Goal: Task Accomplishment & Management: Complete application form

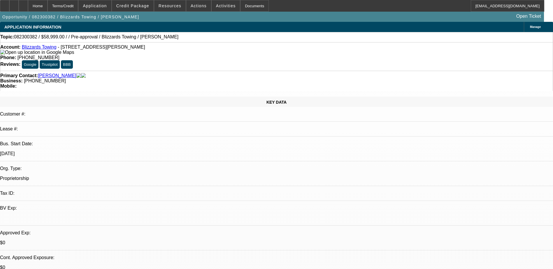
select select "0"
select select "2"
select select "0.1"
select select "4"
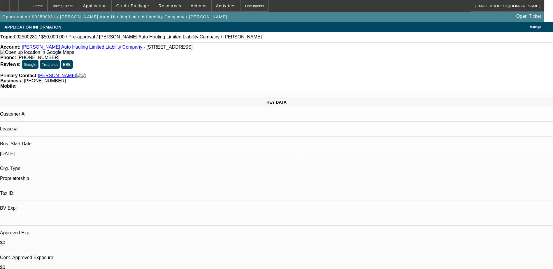
select select "0"
select select "2"
select select "0.1"
select select "4"
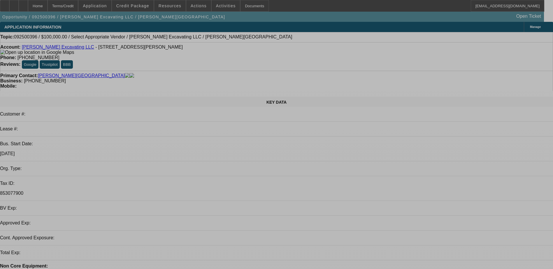
select select "0"
select select "2"
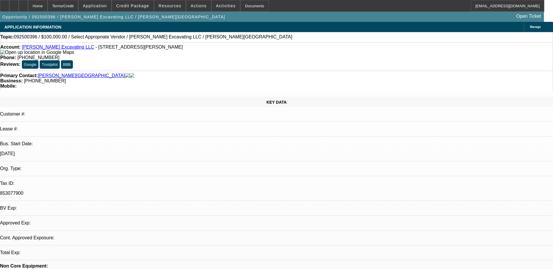
select select "2"
select select "0.1"
select select "4"
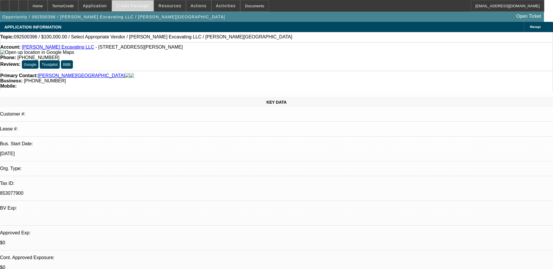
click at [137, 6] on span "Credit Package" at bounding box center [132, 5] width 33 height 5
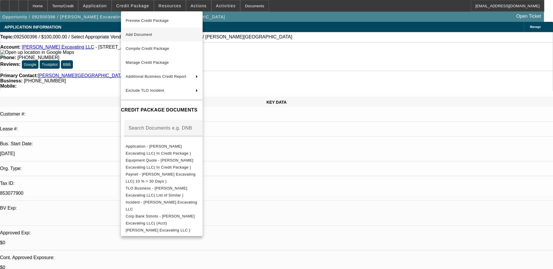
click at [164, 37] on span "Add Document" at bounding box center [162, 34] width 72 height 7
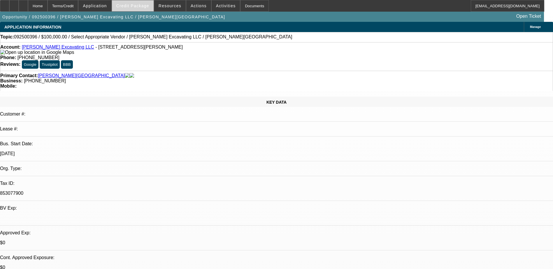
click at [138, 6] on span "Credit Package" at bounding box center [132, 5] width 33 height 5
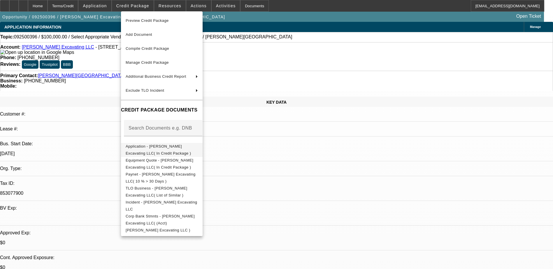
click at [184, 148] on span "Application - Staebler Excavating LLC( In Credit Package )" at bounding box center [159, 149] width 66 height 11
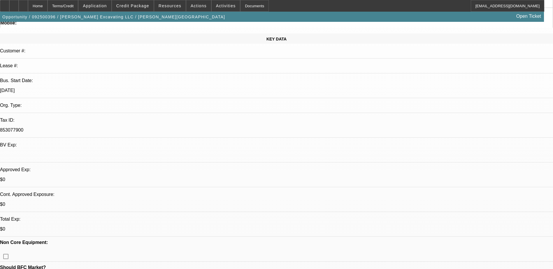
scroll to position [58, 0]
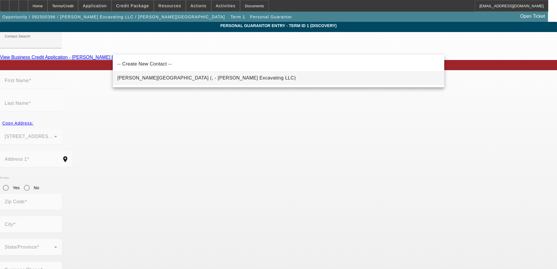
click at [153, 79] on span "Staebler, Austin (, - Staebler Excavating LLC)" at bounding box center [206, 78] width 179 height 5
type input "Staebler, Austin (, - Staebler Excavating LLC)"
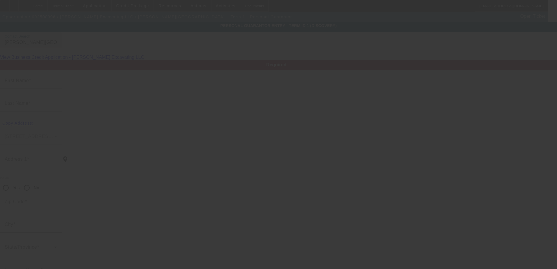
type input "Austin"
type input "Staebler"
radio input "true"
type input "[PHONE_NUMBER]"
type input "staeblerexcavating00@gmail.com"
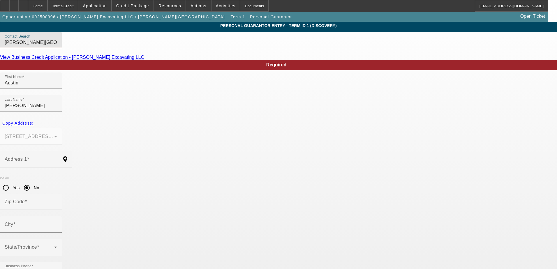
type input "100"
click at [34, 121] on span "Copy Address:" at bounding box center [17, 123] width 31 height 5
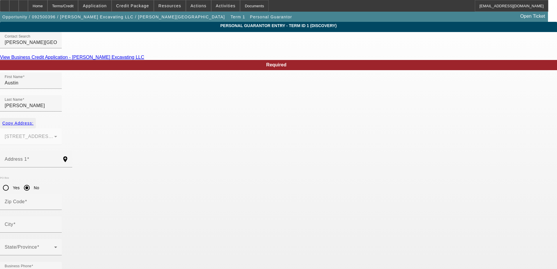
type input "2483 Zeeb Rd"
radio input "false"
type input "48130"
type input "Dexter"
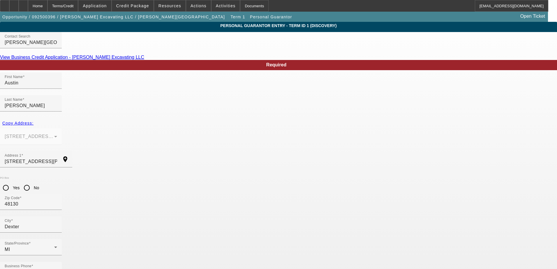
paste input "362-23-411"
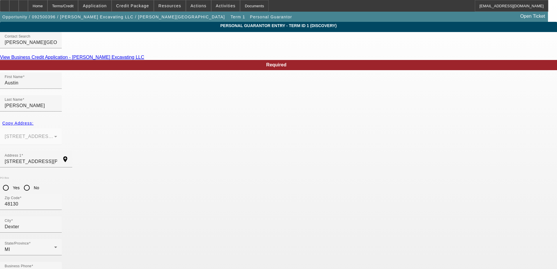
type input "362-23-4113"
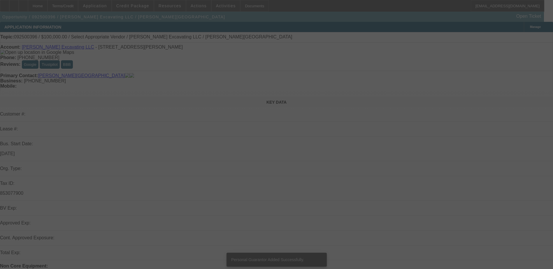
select select "0"
select select "2"
select select "0.1"
select select "4"
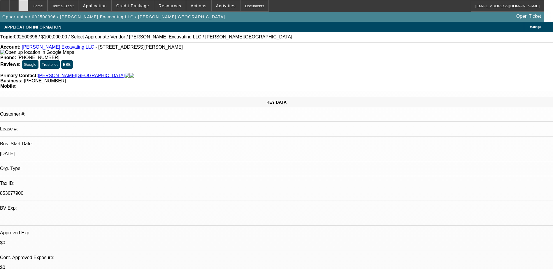
click at [23, 4] on icon at bounding box center [23, 4] width 0 height 0
select select "0"
select select "2"
select select "0.1"
select select "1"
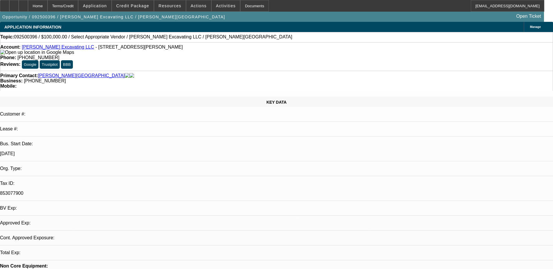
select select "2"
select select "4"
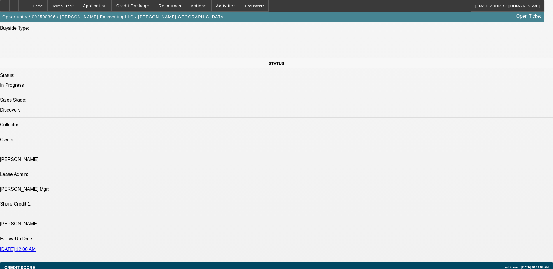
scroll to position [563, 0]
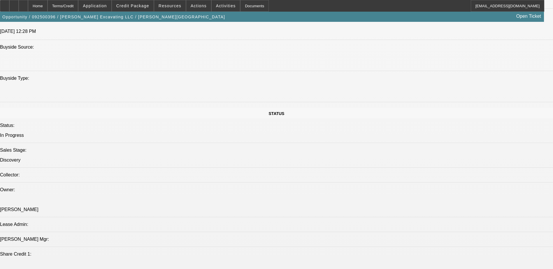
scroll to position [504, 0]
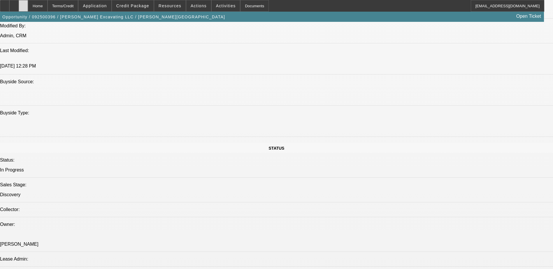
click at [28, 3] on div at bounding box center [23, 6] width 9 height 12
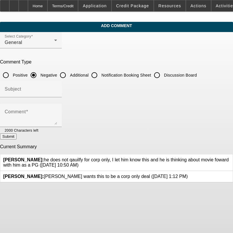
click at [230, 157] on icon at bounding box center [230, 157] width 0 height 0
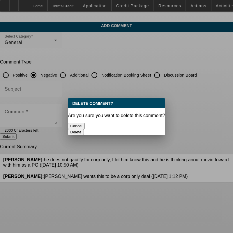
click at [156, 129] on div "Delete" at bounding box center [116, 132] width 97 height 6
click at [84, 129] on button "Delete" at bounding box center [76, 132] width 16 height 6
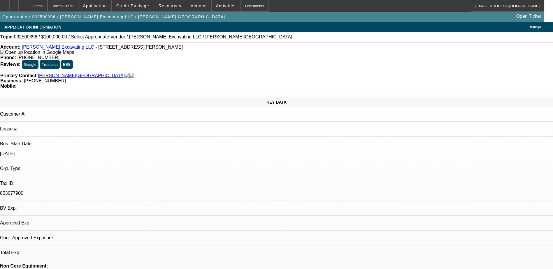
select select "0"
select select "2"
select select "0.1"
select select "1"
select select "2"
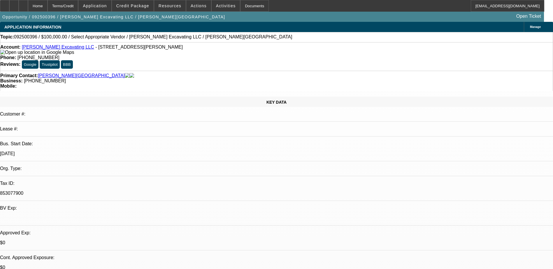
select select "4"
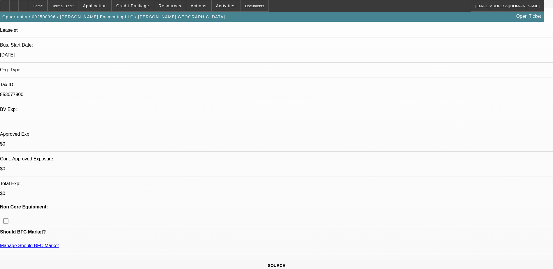
scroll to position [146, 0]
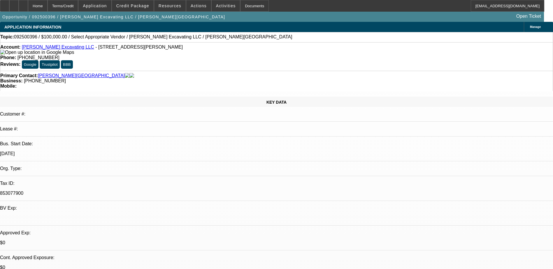
select select "0"
select select "2"
select select "0.1"
select select "4"
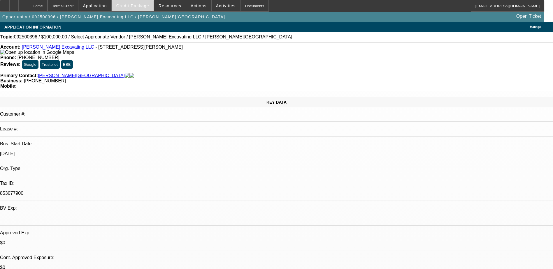
click at [135, 5] on span "Credit Package" at bounding box center [132, 5] width 33 height 5
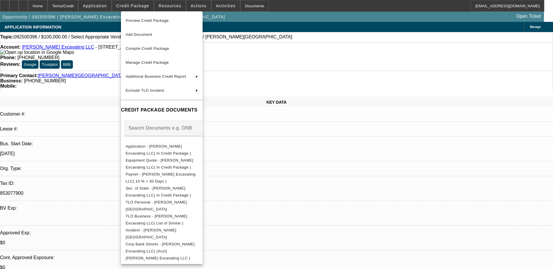
click at [334, 175] on div at bounding box center [276, 134] width 553 height 269
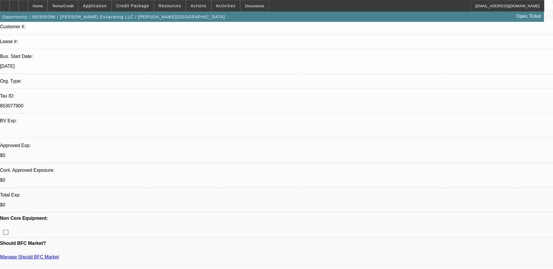
scroll to position [117, 0]
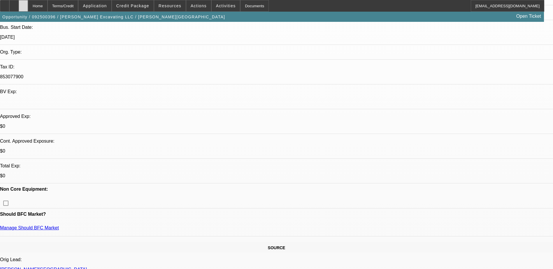
click at [23, 4] on icon at bounding box center [23, 4] width 0 height 0
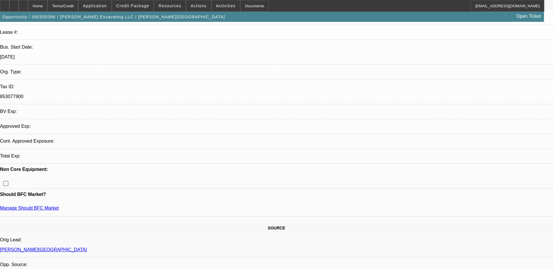
select select "0"
select select "2"
select select "0.1"
select select "4"
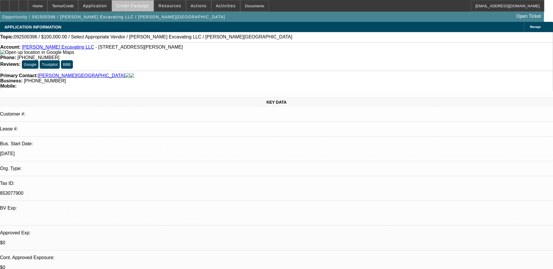
click at [145, 7] on span "Credit Package" at bounding box center [132, 5] width 33 height 5
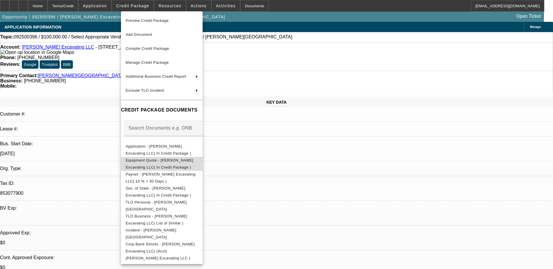
click at [193, 164] on span "Equipment Quote - Staebler Excavating LLC( In Credit Package )" at bounding box center [160, 163] width 68 height 11
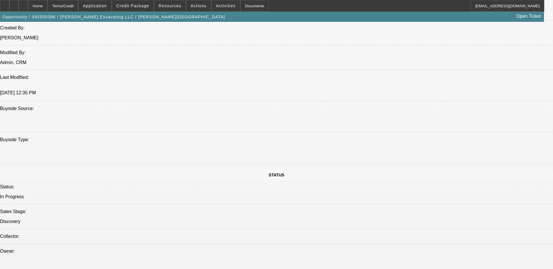
scroll to position [525, 0]
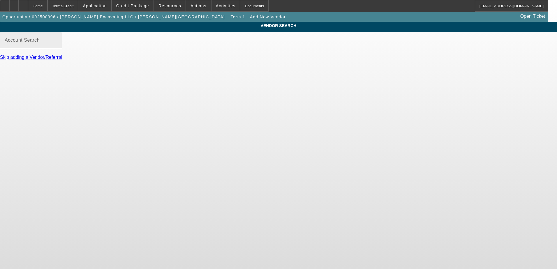
click at [57, 46] on input "Account Search" at bounding box center [31, 42] width 52 height 7
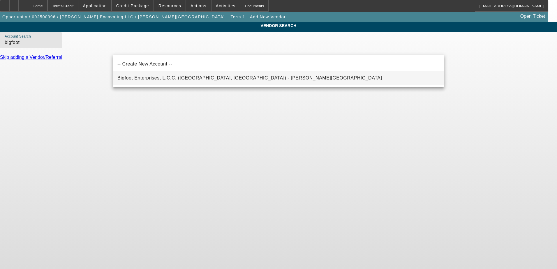
click at [204, 76] on span "Bigfoot Enterprises, L.C.C. (Bristol, TN) - Jones, Kerry" at bounding box center [249, 78] width 265 height 5
type input "Bigfoot Enterprises, L.C.C. (Bristol, TN) - Jones, Kerry"
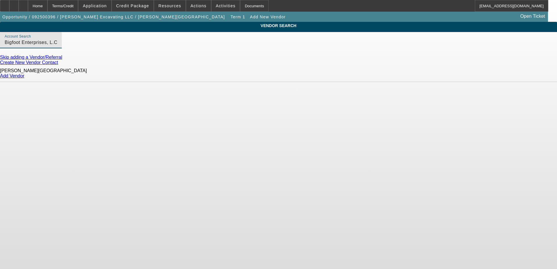
click at [58, 64] on link "Create New Vendor Contact" at bounding box center [29, 62] width 58 height 5
click at [137, 73] on div "Jones, Kerry" at bounding box center [278, 70] width 557 height 5
click at [24, 75] on link "Add Vendor" at bounding box center [12, 75] width 24 height 5
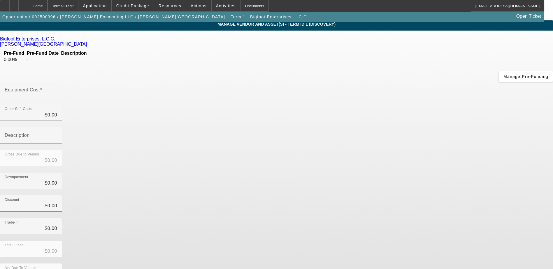
scroll to position [2, 0]
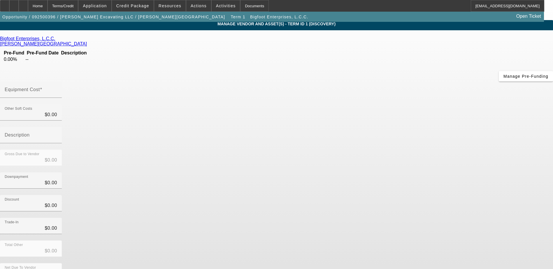
click at [222, 41] on div "Jones, Kerry" at bounding box center [276, 43] width 553 height 5
click at [88, 41] on icon at bounding box center [88, 43] width 0 height 5
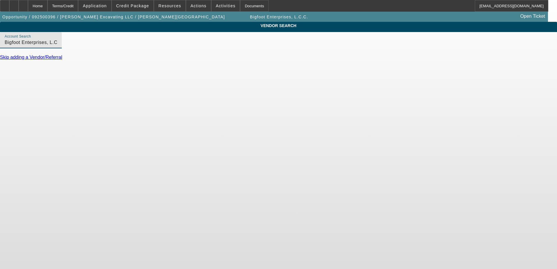
click at [57, 46] on input "Bigfoot Enterprises, L.C.C. (Bristol, TN) - Jones, Kerry" at bounding box center [31, 42] width 52 height 7
drag, startPoint x: 216, startPoint y: 52, endPoint x: 188, endPoint y: 52, distance: 28.0
click at [57, 46] on input "Bigfoot Enterprises, L.C.C. (Bristol, TN) - Jones, Kerry" at bounding box center [31, 42] width 52 height 7
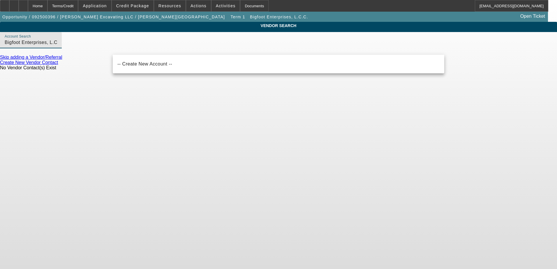
type input "Bigfoot Enterprises, L.C.C. (Bristol, TN) -"
click at [48, 68] on div "VENDOR SEARCH Account Search Bigfoot Enterprises, L.C.C. (Bristol, TN) - Skip a…" at bounding box center [278, 49] width 557 height 54
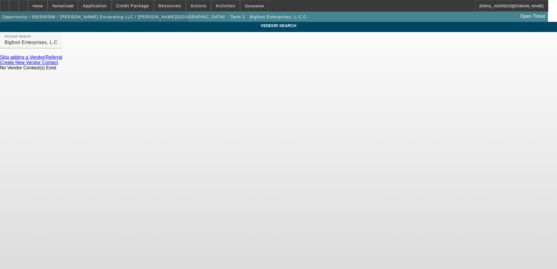
click at [99, 17] on span "Opportunity / 092500396 / [PERSON_NAME] Excavating LLC / [PERSON_NAME][GEOGRAPH…" at bounding box center [113, 17] width 223 height 5
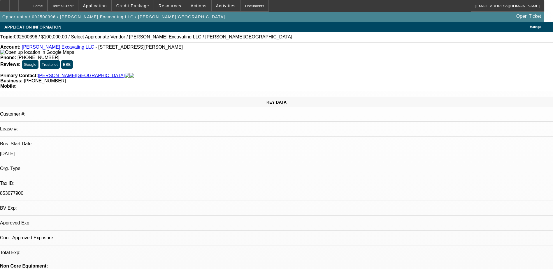
select select "0"
select select "2"
select select "0.1"
select select "4"
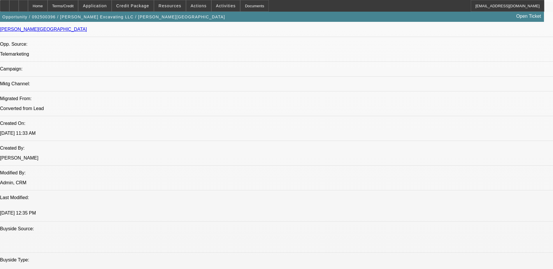
scroll to position [496, 0]
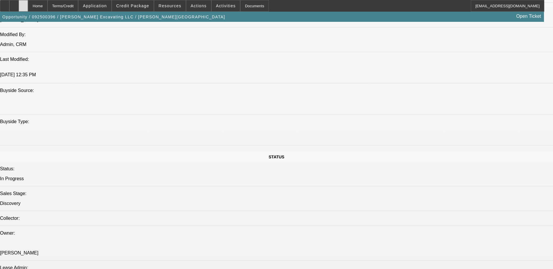
click at [23, 4] on icon at bounding box center [23, 4] width 0 height 0
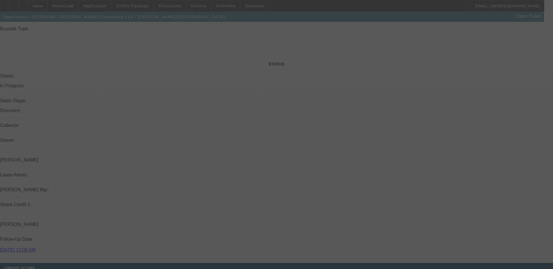
scroll to position [546, 0]
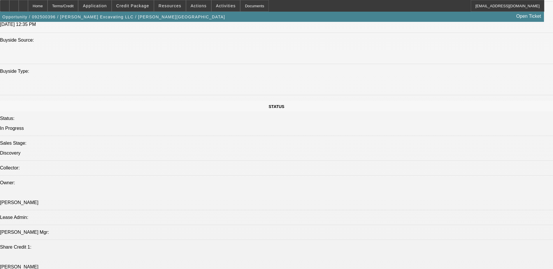
select select "0"
select select "2"
select select "0.1"
select select "4"
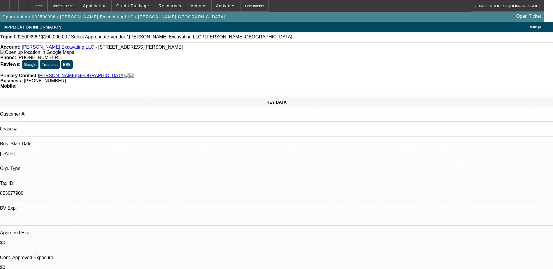
scroll to position [17, 0]
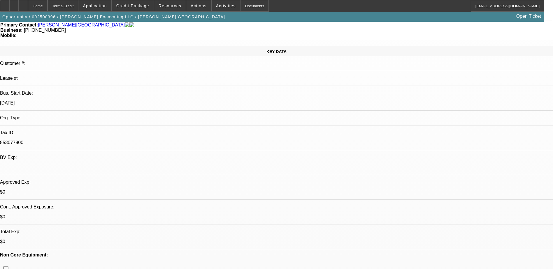
scroll to position [0, 0]
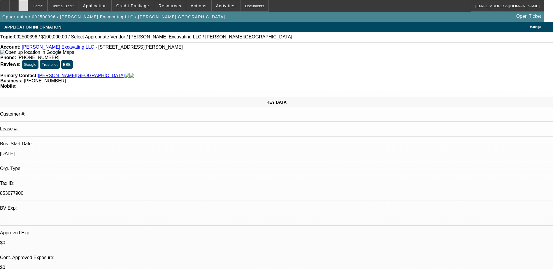
click at [23, 4] on icon at bounding box center [23, 4] width 0 height 0
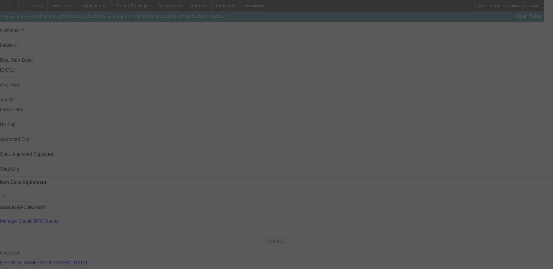
scroll to position [87, 0]
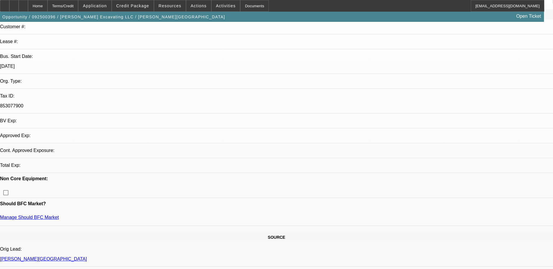
select select "0"
select select "2"
select select "0.1"
select select "4"
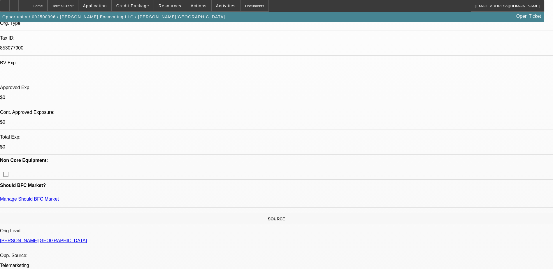
scroll to position [146, 0]
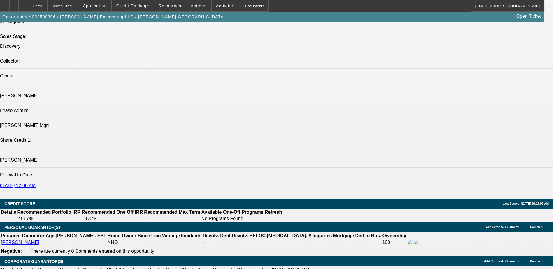
scroll to position [700, 0]
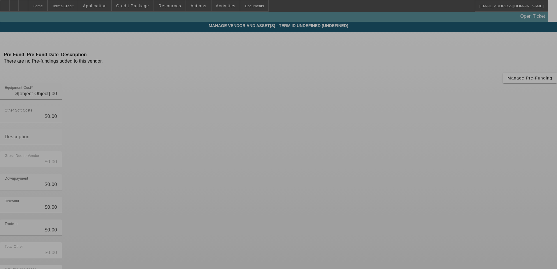
type input "$100,000.00"
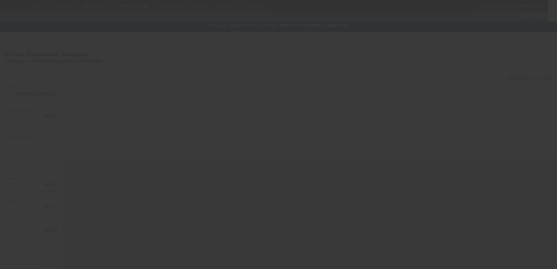
type input "$100,000.00"
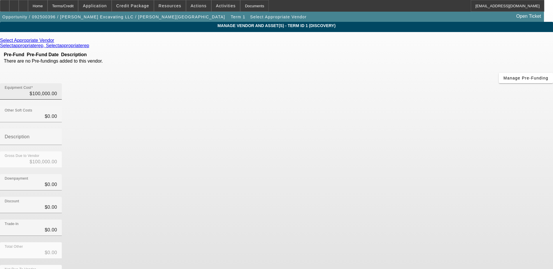
click at [62, 83] on div "Equipment Cost $100,000.00" at bounding box center [31, 91] width 62 height 16
type input "10000"
type input "$10,000.00"
type input "1000"
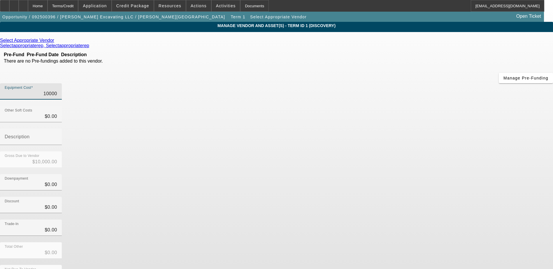
type input "$1,000.00"
type input "100"
type input "$100.00"
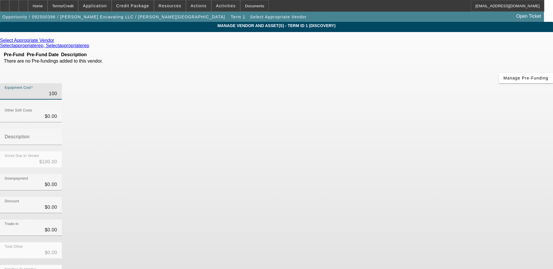
type input "10"
type input "$10.00"
type input "1"
type input "$1.00"
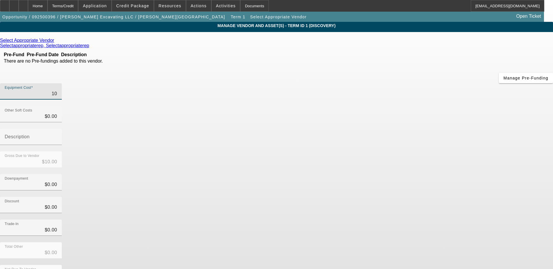
type input "$1.00"
type input "$0.00"
type input "2"
type input "$2.00"
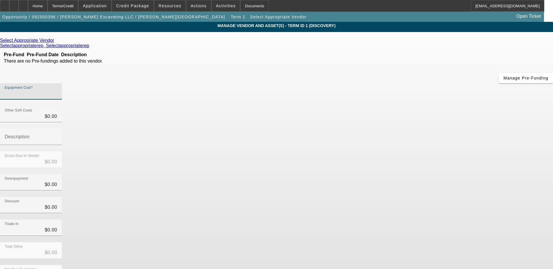
type input "$2.00"
type input "22"
type input "$22.00"
type input "225"
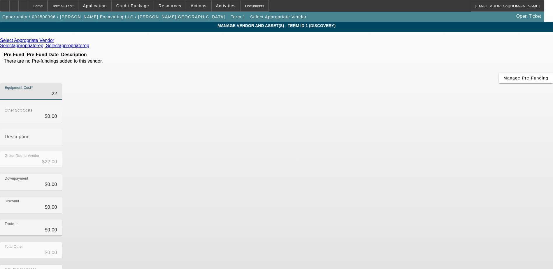
type input "$225.00"
type input "2250"
type input "$2,250.00"
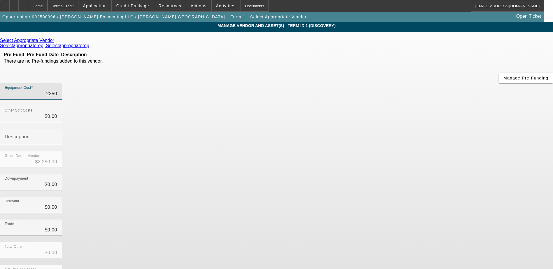
type input "22500"
type input "$22,500.00"
type input "225000"
type input "$225,000.00"
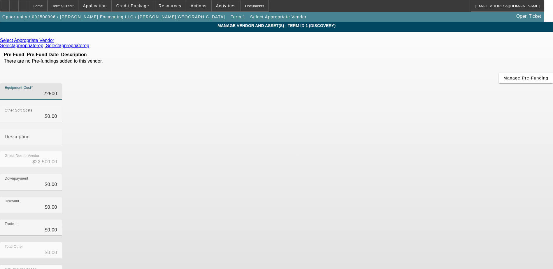
type input "$225,000.00"
click at [91, 43] on icon at bounding box center [91, 45] width 0 height 5
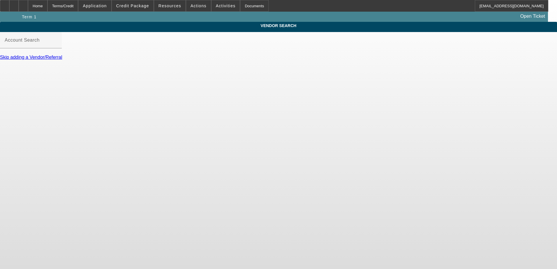
type input "Select Appropriate Vendor ([GEOGRAPHIC_DATA], [GEOGRAPHIC_DATA]) - Selectapprop…"
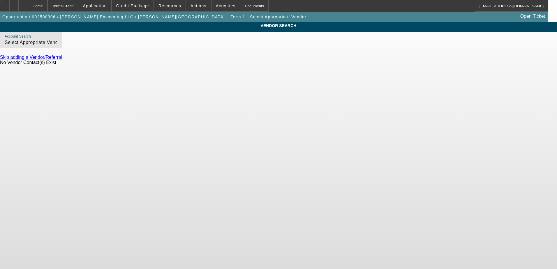
drag, startPoint x: 274, startPoint y: 49, endPoint x: 36, endPoint y: 38, distance: 238.7
click at [36, 38] on div "VENDOR SEARCH Account Search Select Appropriate Vendor ([GEOGRAPHIC_DATA], [GEO…" at bounding box center [278, 46] width 557 height 49
type input "b"
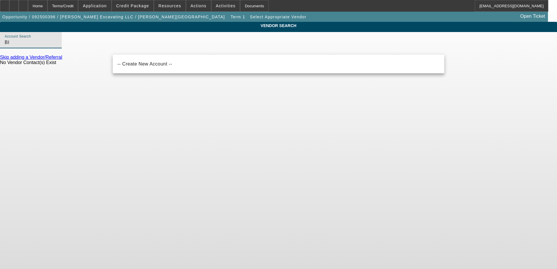
type input "B"
type input "bigfoot"
click at [104, 105] on body "Home Terms/Credit Application Credit Package Resources Actions Activities Docum…" at bounding box center [278, 134] width 557 height 269
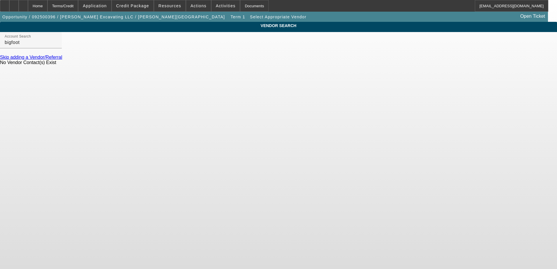
click at [62, 60] on link "Skip adding a Vendor/Referral" at bounding box center [31, 57] width 62 height 5
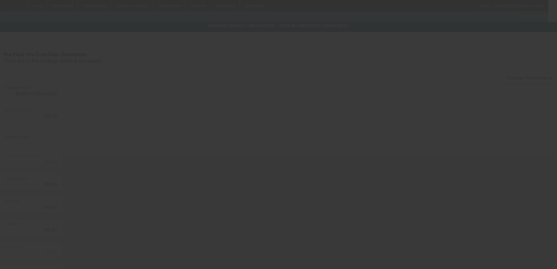
type input "$100,000.00"
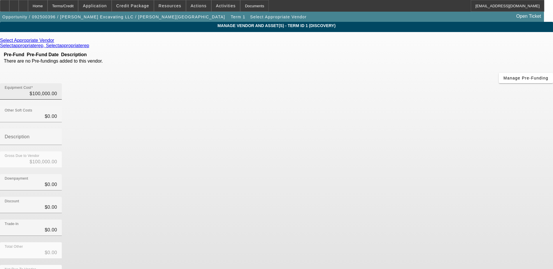
click at [62, 83] on div "Equipment Cost $100,000.00" at bounding box center [31, 91] width 62 height 16
drag, startPoint x: 354, startPoint y: 48, endPoint x: 334, endPoint y: 48, distance: 19.8
click at [62, 83] on div "Equipment Cost $100,000.00" at bounding box center [31, 91] width 62 height 16
drag, startPoint x: 353, startPoint y: 48, endPoint x: 329, endPoint y: 48, distance: 24.8
click at [62, 83] on div "Equipment Cost $100,000.00" at bounding box center [31, 91] width 62 height 16
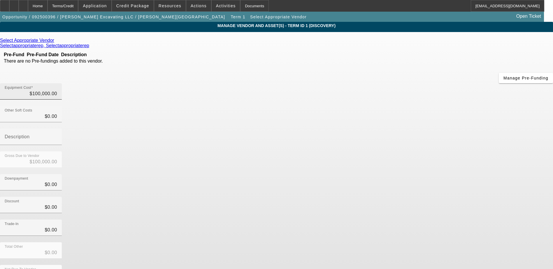
type input "100000"
drag, startPoint x: 348, startPoint y: 48, endPoint x: 359, endPoint y: 47, distance: 11.2
click at [359, 83] on div "Equipment Cost 100000" at bounding box center [276, 94] width 553 height 23
type input "$0.00"
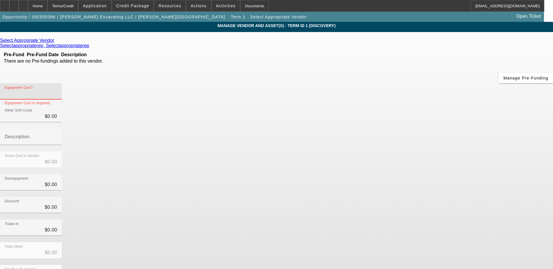
type input "2"
type input "$2.00"
type input "22"
type input "$22.00"
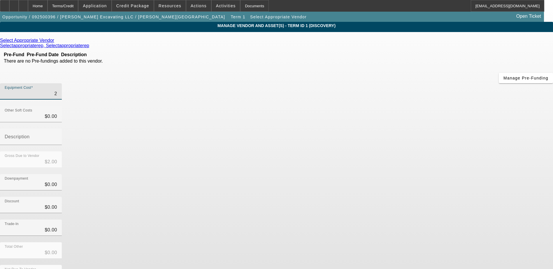
type input "$22.00"
type input "225"
type input "$225.00"
type input "2250"
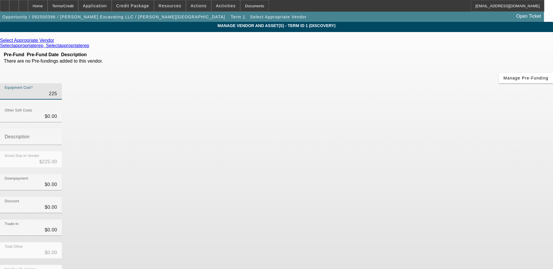
type input "$2,250.00"
type input "22500"
type input "$22,500.00"
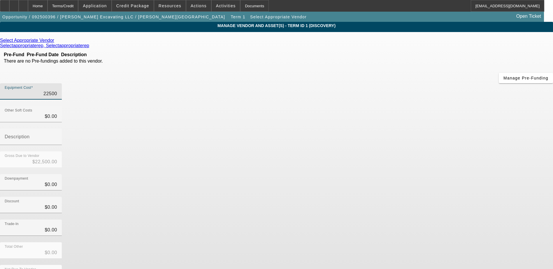
type input "225000"
type input "$225,000.00"
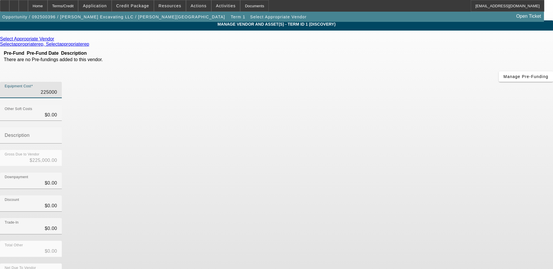
scroll to position [2, 0]
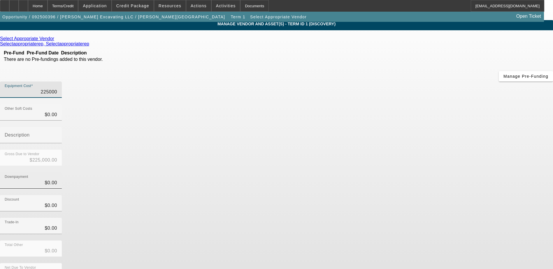
type input "$225,000.00"
click at [57, 180] on input "0" at bounding box center [31, 183] width 52 height 7
type input "$0.00"
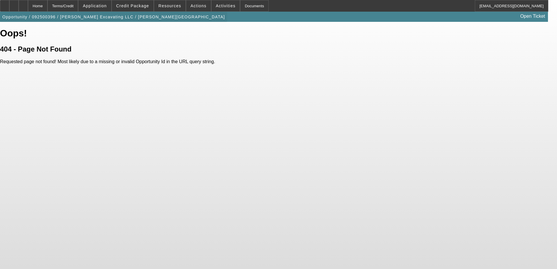
click at [103, 16] on span "Opportunity / 092500396 / [PERSON_NAME] Excavating LLC / [PERSON_NAME][GEOGRAPH…" at bounding box center [113, 17] width 223 height 5
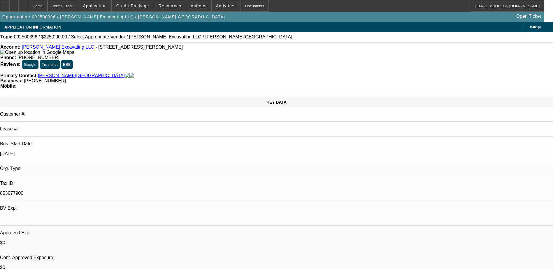
select select "0"
select select "2"
select select "0.1"
select select "4"
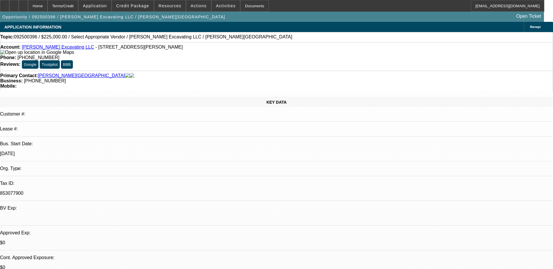
radio input "true"
paste textarea "He is expecting monthly payments around 4000, and wants to do 100% financing."
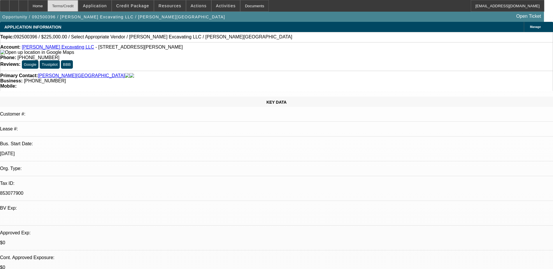
type textarea "He is expecting monthly payments around 4000, and wants to do 100% financing, I…"
radio input "true"
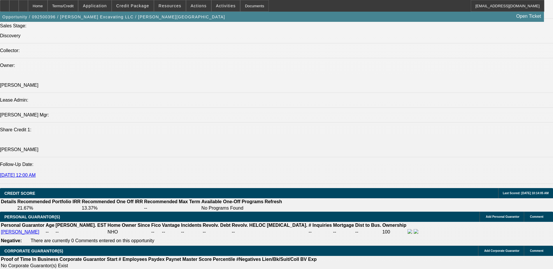
scroll to position [758, 0]
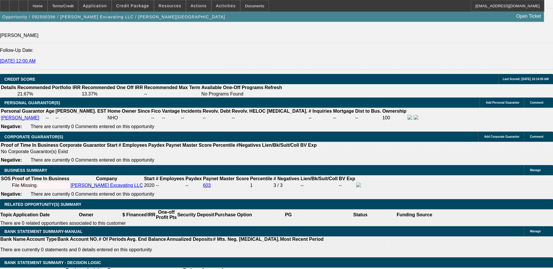
scroll to position [816, 0]
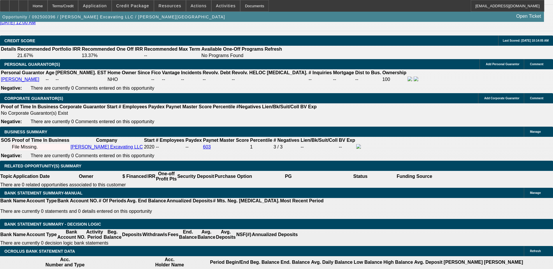
type input "$0.00"
type input "72"
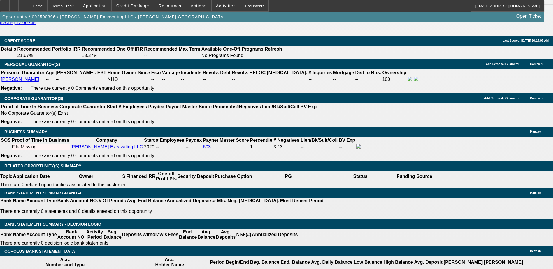
type input "20"
type input "$10,778.78"
type input "$5,389.39"
type input "$6,637.70"
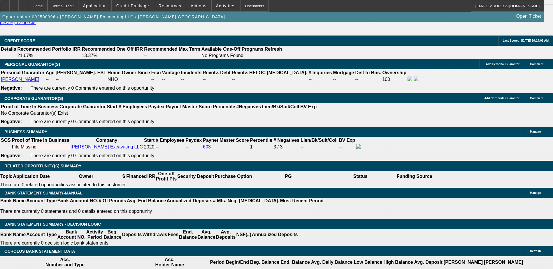
type input "$3,318.85"
type input "24"
type input "$11,847.08"
type input "$5,923.54"
type input "24"
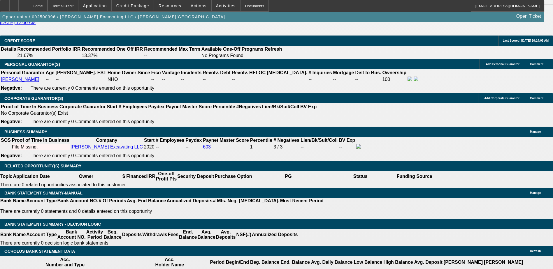
type input "0"
type input "$10,000.00"
type input "$11,320.54"
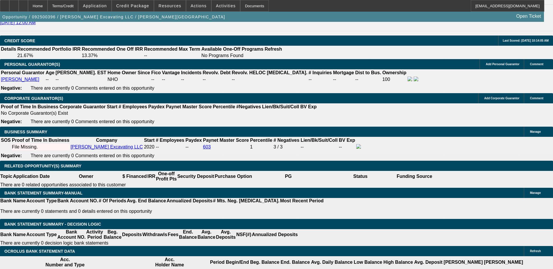
type input "$5,660.27"
type input "10000"
drag, startPoint x: 125, startPoint y: 125, endPoint x: 113, endPoint y: 125, distance: 12.5
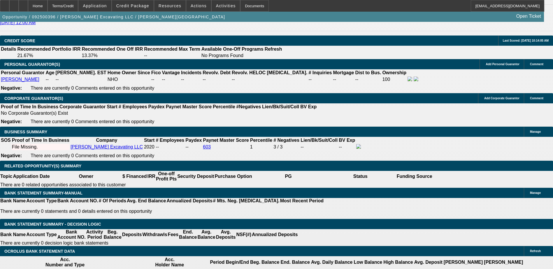
type input "$11,847.08"
type input "$5,923.54"
select select "0.1"
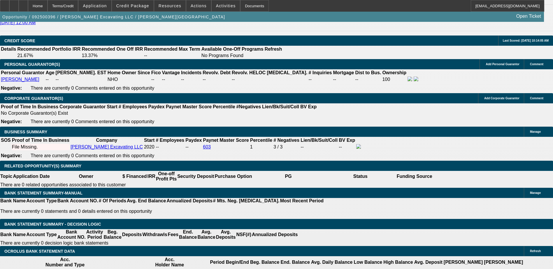
type input "$22,500.00"
type input "$10,662.36"
type input "$5,331.18"
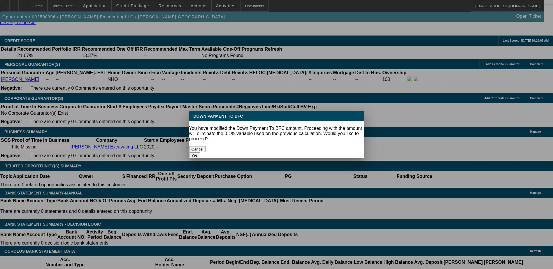
click at [206, 146] on button "Cancel" at bounding box center [197, 149] width 17 height 6
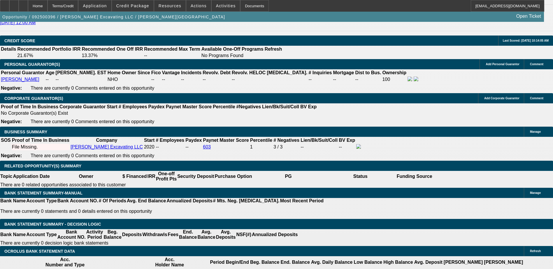
scroll to position [816, 0]
select select "0.05"
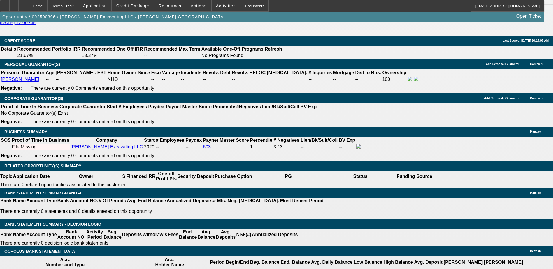
type input "$11,250.00"
type input "$11,254.72"
type input "$5,627.36"
select select "0.2"
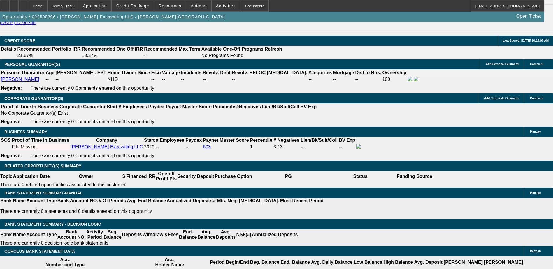
type input "$45,000.00"
type input "$9,477.66"
type input "$4,738.83"
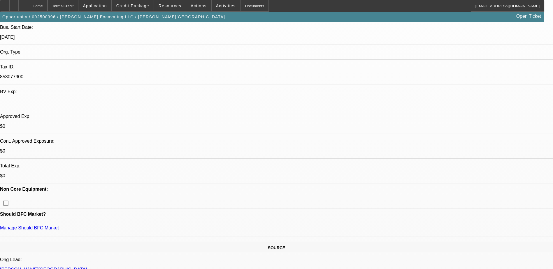
scroll to position [0, 0]
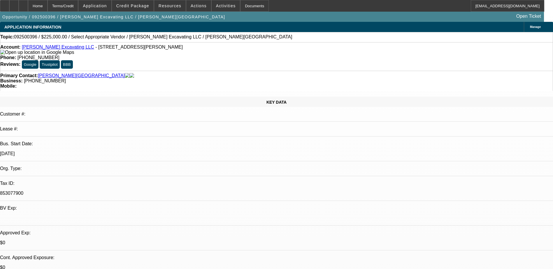
click at [115, 49] on span "- [STREET_ADDRESS][PERSON_NAME]" at bounding box center [138, 47] width 87 height 5
drag, startPoint x: 115, startPoint y: 49, endPoint x: 122, endPoint y: 50, distance: 6.8
click at [122, 50] on span "- [STREET_ADDRESS][PERSON_NAME]" at bounding box center [138, 47] width 87 height 5
click at [128, 48] on span "- [STREET_ADDRESS][PERSON_NAME]" at bounding box center [138, 47] width 87 height 5
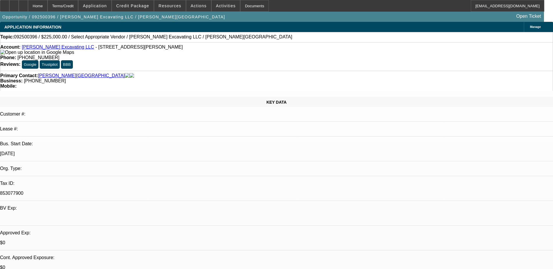
click at [128, 48] on span "- [STREET_ADDRESS][PERSON_NAME]" at bounding box center [138, 47] width 87 height 5
drag, startPoint x: 128, startPoint y: 48, endPoint x: 122, endPoint y: 49, distance: 5.3
click at [122, 49] on span "- [STREET_ADDRESS][PERSON_NAME]" at bounding box center [138, 47] width 87 height 5
drag, startPoint x: 122, startPoint y: 49, endPoint x: 126, endPoint y: 49, distance: 3.8
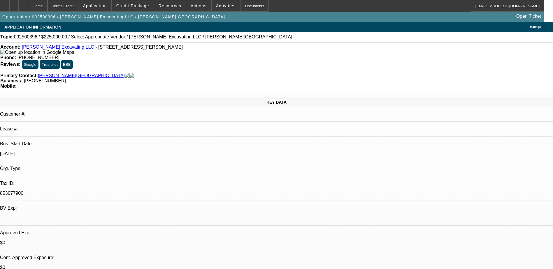
click at [126, 49] on span "- [STREET_ADDRESS][PERSON_NAME]" at bounding box center [138, 47] width 87 height 5
drag, startPoint x: 126, startPoint y: 49, endPoint x: 123, endPoint y: 48, distance: 3.3
click at [123, 48] on span "- [STREET_ADDRESS][PERSON_NAME]" at bounding box center [138, 47] width 87 height 5
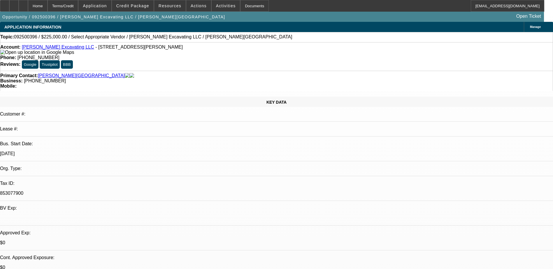
drag, startPoint x: 123, startPoint y: 48, endPoint x: 115, endPoint y: 48, distance: 8.5
click at [115, 48] on span "- [STREET_ADDRESS][PERSON_NAME]" at bounding box center [138, 47] width 87 height 5
drag, startPoint x: 115, startPoint y: 48, endPoint x: 103, endPoint y: 49, distance: 11.4
click at [103, 49] on span "- [STREET_ADDRESS][PERSON_NAME]" at bounding box center [138, 47] width 87 height 5
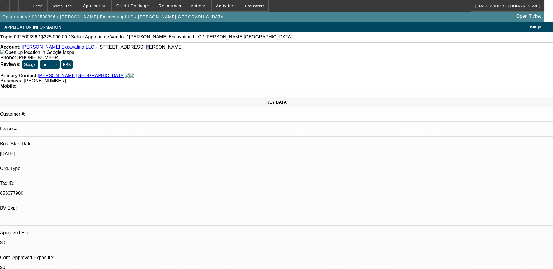
click at [103, 49] on span "- [STREET_ADDRESS][PERSON_NAME]" at bounding box center [138, 47] width 87 height 5
drag, startPoint x: 103, startPoint y: 49, endPoint x: 100, endPoint y: 49, distance: 3.2
click at [100, 49] on span "- [STREET_ADDRESS][PERSON_NAME]" at bounding box center [138, 47] width 87 height 5
drag, startPoint x: 100, startPoint y: 49, endPoint x: 91, endPoint y: 48, distance: 9.3
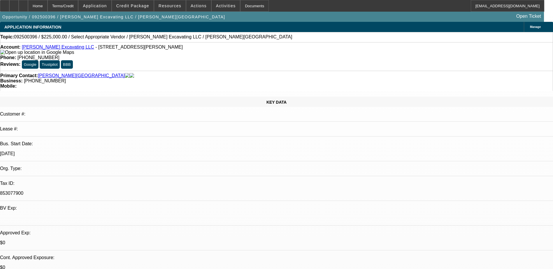
click at [95, 48] on span "- [STREET_ADDRESS][PERSON_NAME]" at bounding box center [138, 47] width 87 height 5
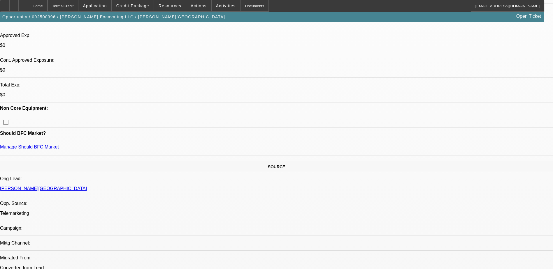
scroll to position [233, 0]
